Goal: Navigation & Orientation: Find specific page/section

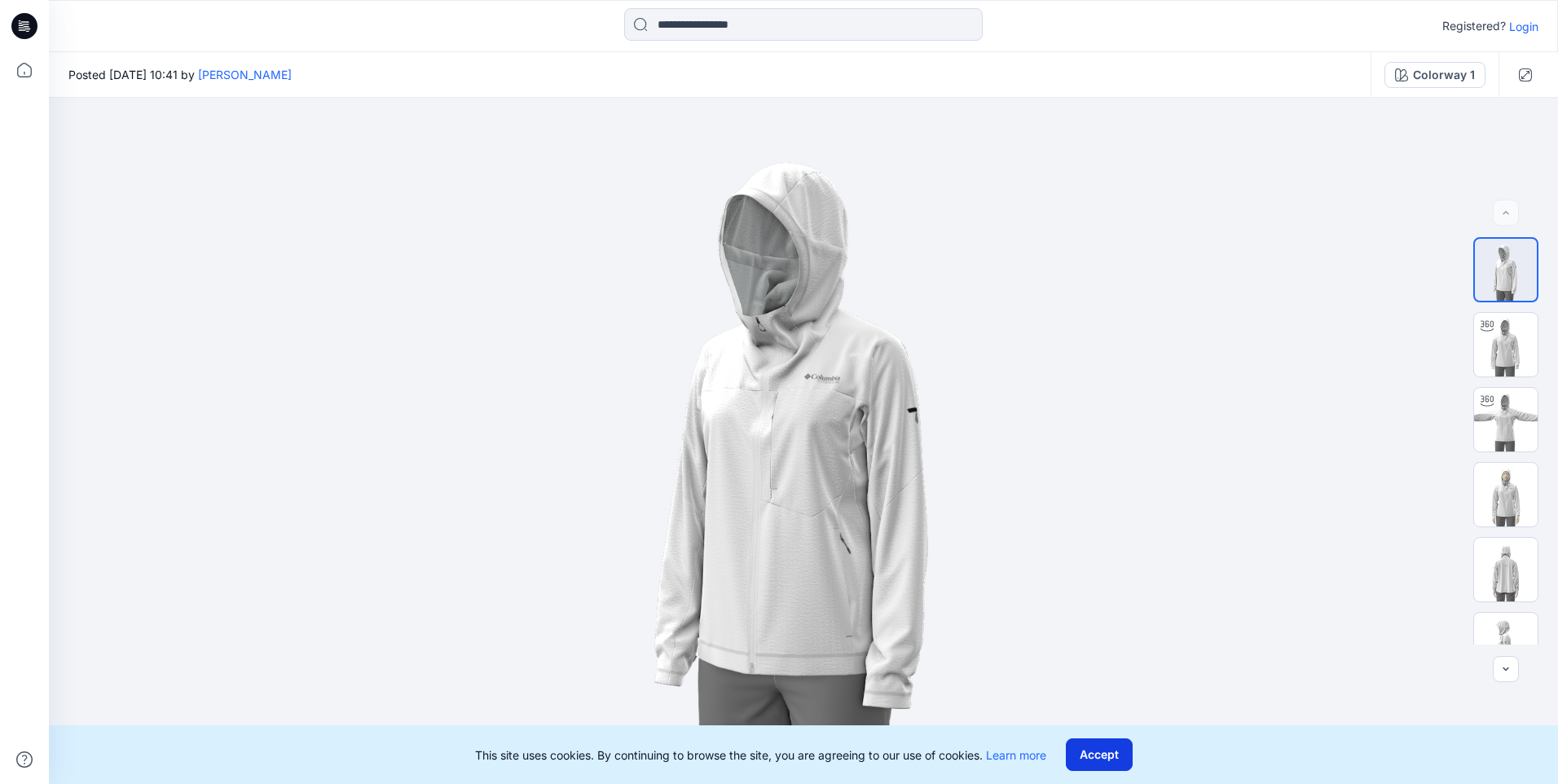
click at [1121, 762] on button "Accept" at bounding box center [1100, 755] width 67 height 33
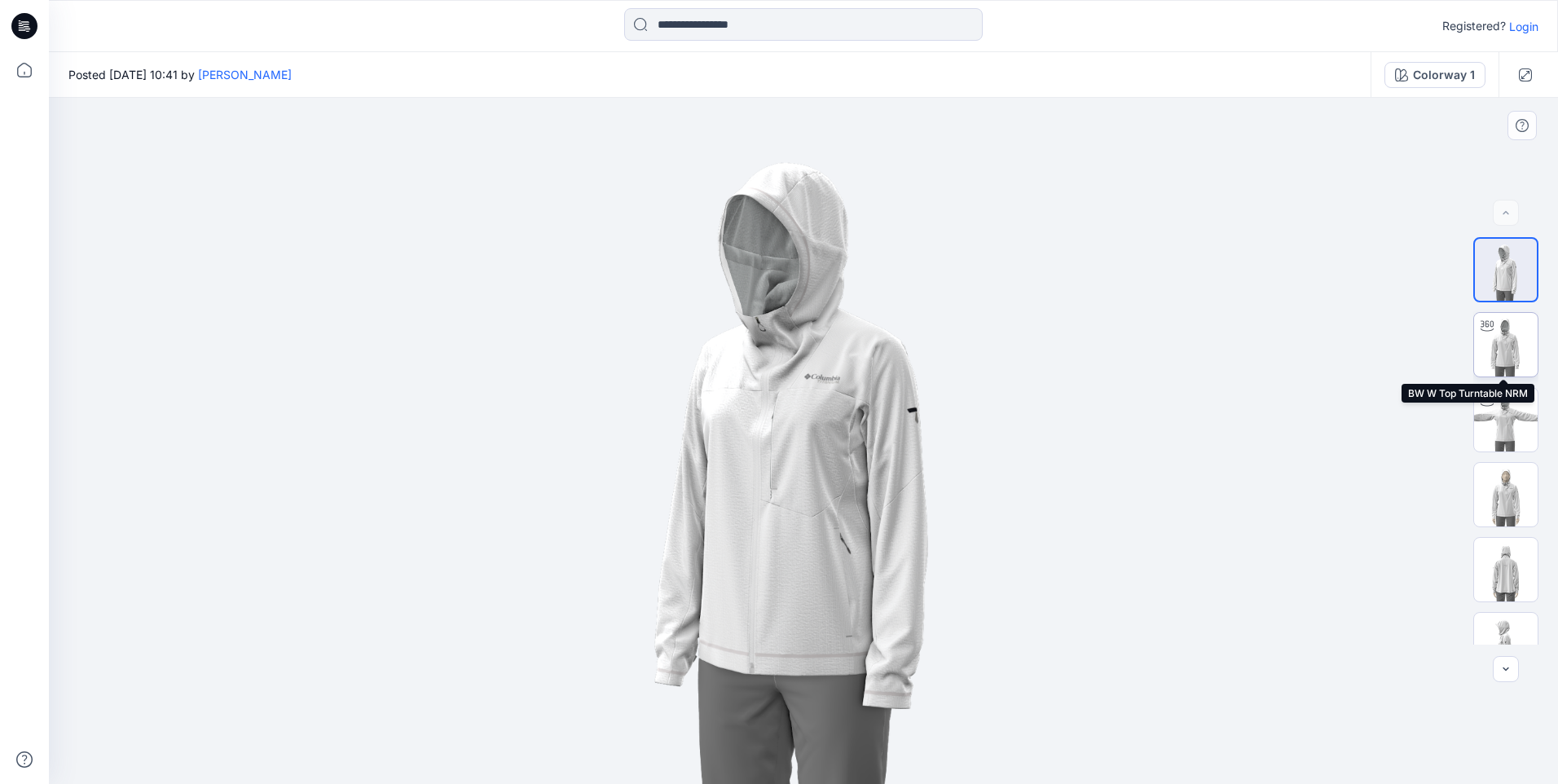
click at [1488, 353] on img at bounding box center [1506, 345] width 64 height 64
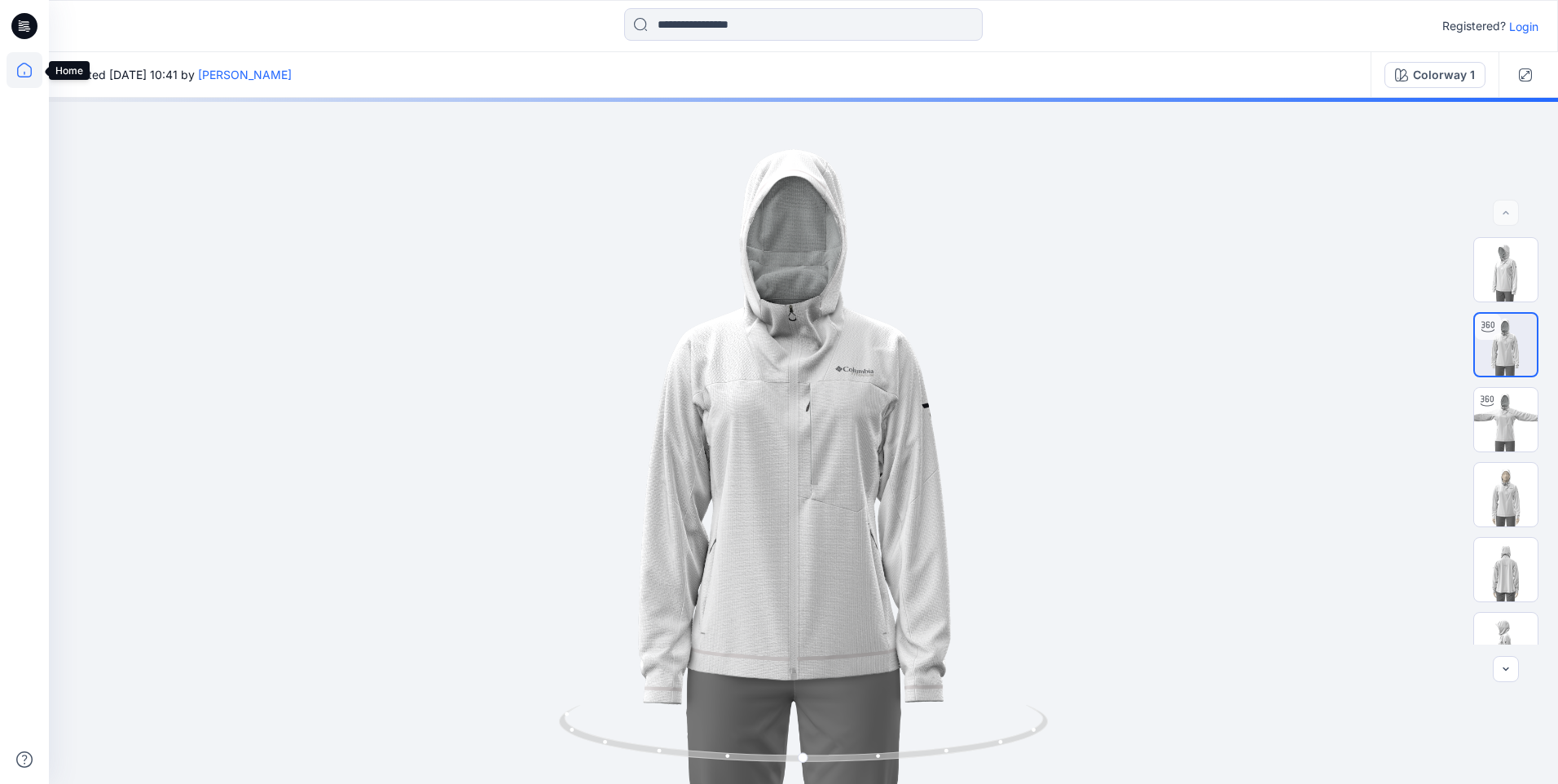
click at [25, 66] on icon at bounding box center [25, 70] width 36 height 36
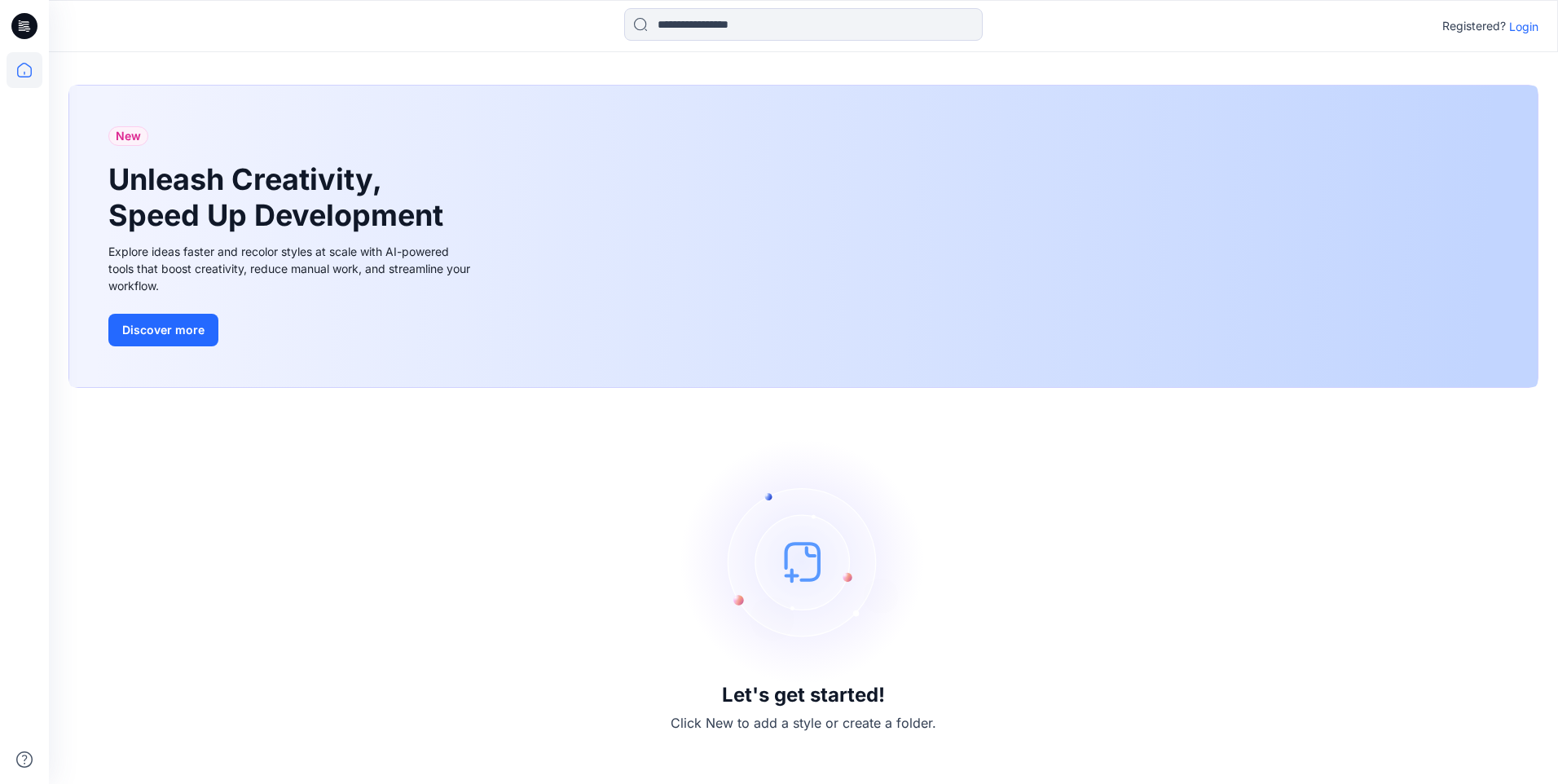
click at [27, 34] on icon at bounding box center [25, 26] width 26 height 26
click at [25, 71] on icon at bounding box center [25, 70] width 36 height 36
click at [30, 23] on icon at bounding box center [25, 26] width 26 height 26
click at [21, 66] on icon at bounding box center [25, 70] width 36 height 36
